Goal: Transaction & Acquisition: Download file/media

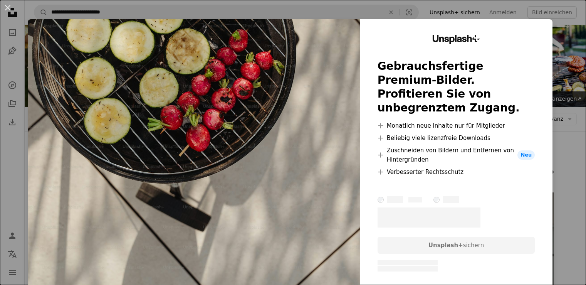
scroll to position [117, 0]
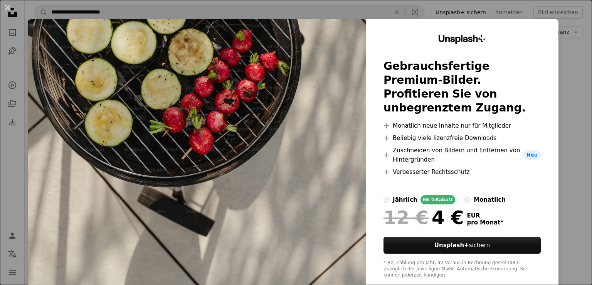
drag, startPoint x: 530, startPoint y: 138, endPoint x: 556, endPoint y: 132, distance: 27.0
click at [556, 132] on div "An X shape Unsplash+ Gebrauchsfertige Premium-Bilder. Profitieren Sie von unbeg…" at bounding box center [296, 142] width 592 height 285
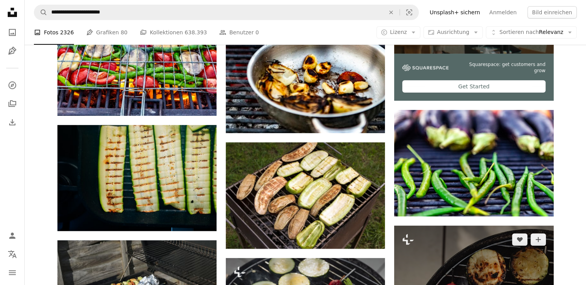
scroll to position [351, 0]
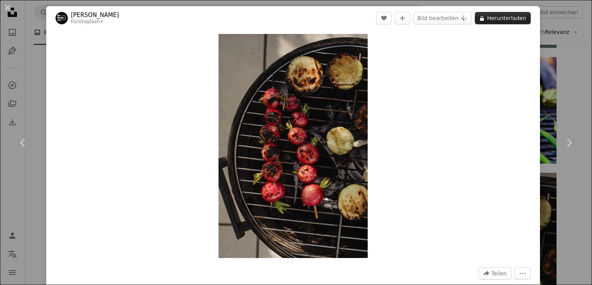
click at [490, 18] on button "A lock Herunterladen" at bounding box center [502, 18] width 56 height 12
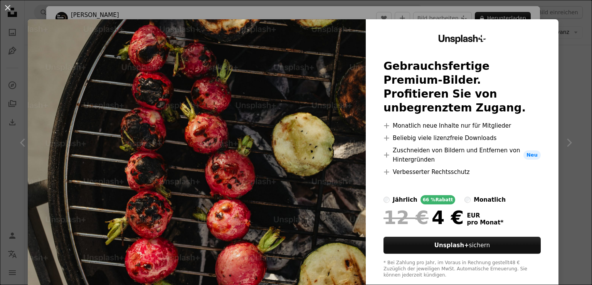
click at [554, 109] on div "An X shape Unsplash+ Gebrauchsfertige Premium-Bilder. Profitieren Sie von unbeg…" at bounding box center [296, 142] width 592 height 285
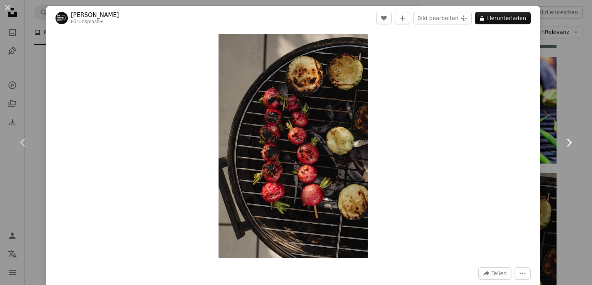
click at [576, 119] on link "Chevron right" at bounding box center [568, 143] width 46 height 74
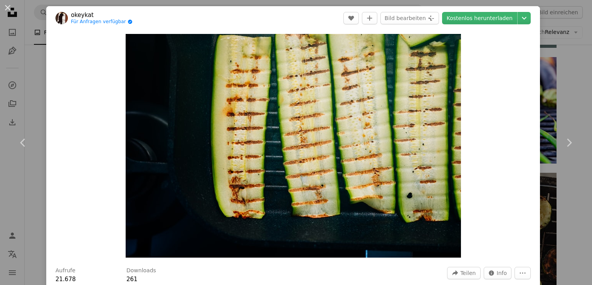
click at [487, 24] on header "okeykat Für Anfragen verfügbar A checkmark inside of a circle A heart A plus si…" at bounding box center [292, 18] width 493 height 24
click at [486, 21] on link "Kostenlos herunterladen" at bounding box center [479, 18] width 75 height 12
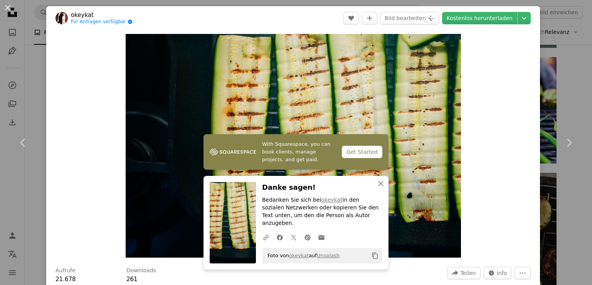
click at [565, 81] on div "An X shape Chevron left Chevron right With Squarespace, you can book clients, m…" at bounding box center [296, 142] width 592 height 285
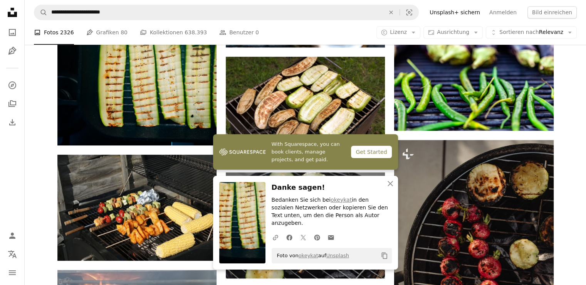
scroll to position [384, 0]
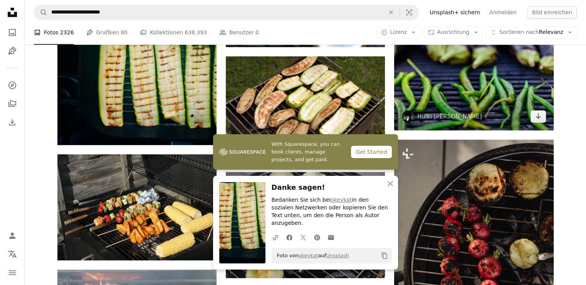
click at [527, 66] on img at bounding box center [473, 77] width 159 height 106
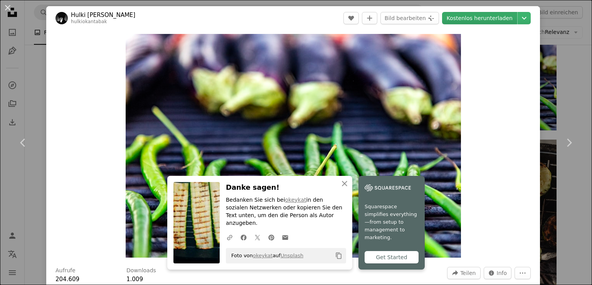
click at [496, 21] on link "Kostenlos herunterladen" at bounding box center [479, 18] width 75 height 12
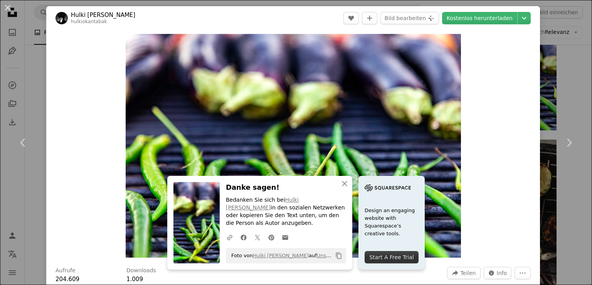
click at [570, 98] on div "An X shape Chevron left Chevron right An X shape Schließen Danke sagen! Bedanke…" at bounding box center [296, 142] width 592 height 285
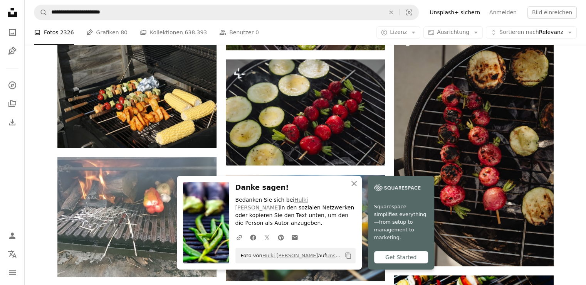
scroll to position [497, 0]
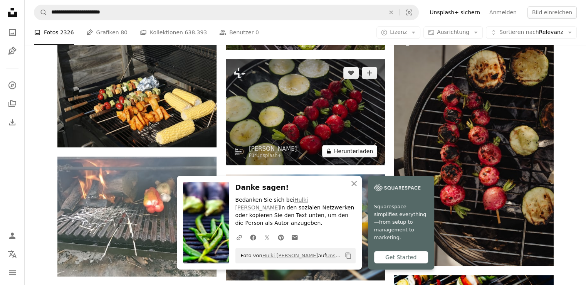
click at [355, 153] on button "A lock Herunterladen" at bounding box center [349, 151] width 55 height 12
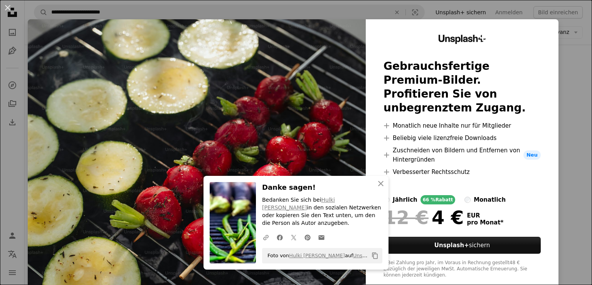
click at [562, 96] on div "An X shape An X shape Schließen Danke sagen! Bedanken Sie sich bei Hulki [PERSO…" at bounding box center [296, 142] width 592 height 285
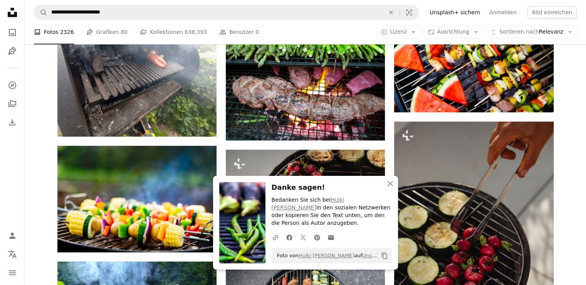
scroll to position [728, 0]
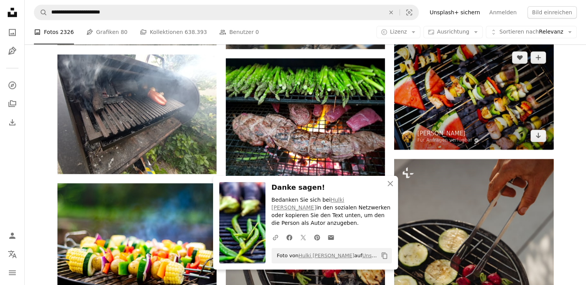
click at [513, 124] on img at bounding box center [473, 97] width 159 height 106
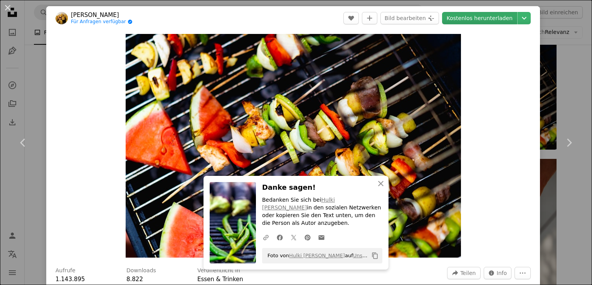
click at [482, 20] on link "Kostenlos herunterladen" at bounding box center [479, 18] width 75 height 12
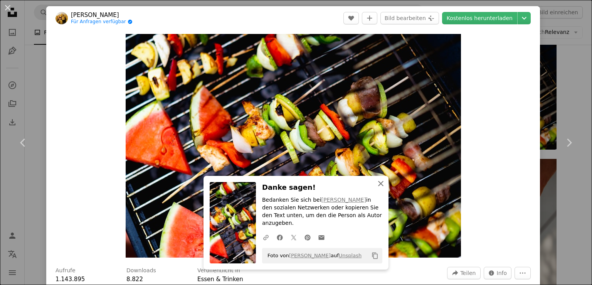
click at [380, 188] on icon "An X shape" at bounding box center [380, 183] width 9 height 9
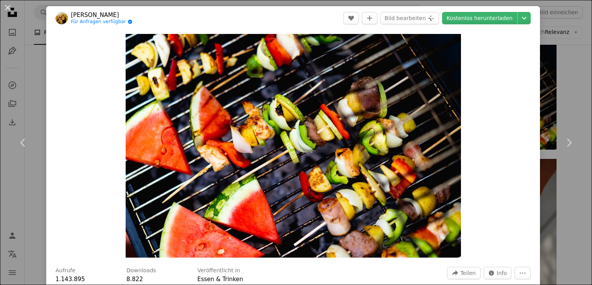
click at [551, 37] on div "An X shape Chevron left Chevron right Dan Gold Für Anfragen verfügbar A checkma…" at bounding box center [296, 142] width 592 height 285
